Goal: Register for event/course

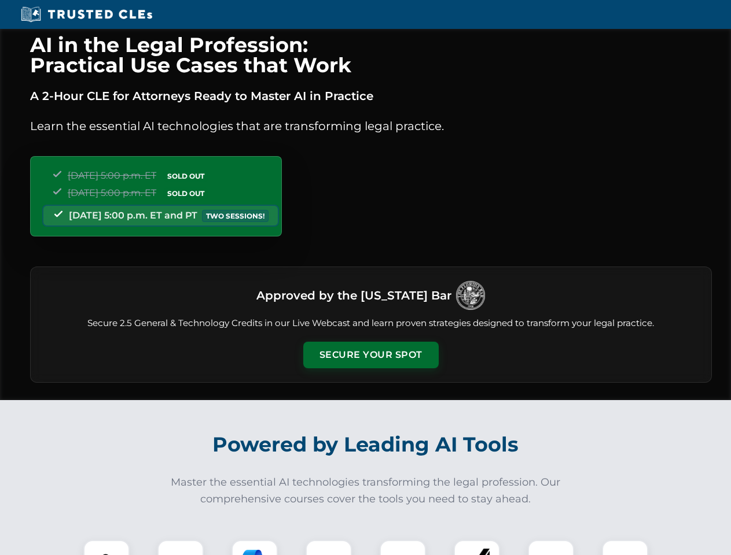
click at [370, 355] on button "Secure Your Spot" at bounding box center [370, 355] width 135 height 27
click at [106, 548] on img at bounding box center [107, 564] width 34 height 34
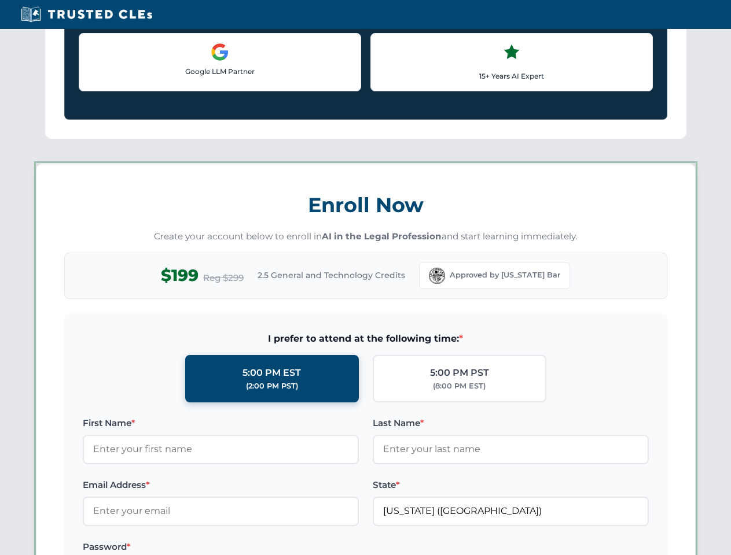
click at [255, 548] on label "Password *" at bounding box center [221, 547] width 276 height 14
